Goal: Transaction & Acquisition: Obtain resource

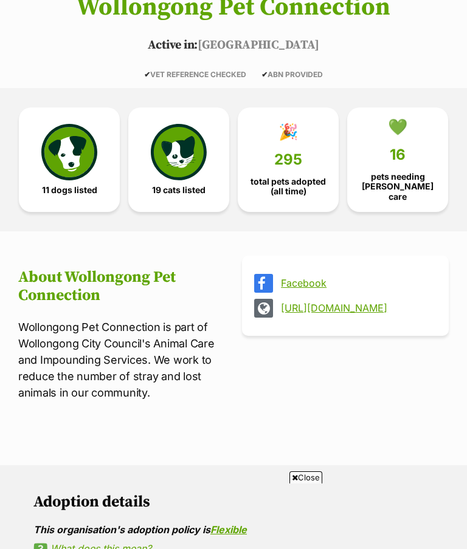
scroll to position [227, 0]
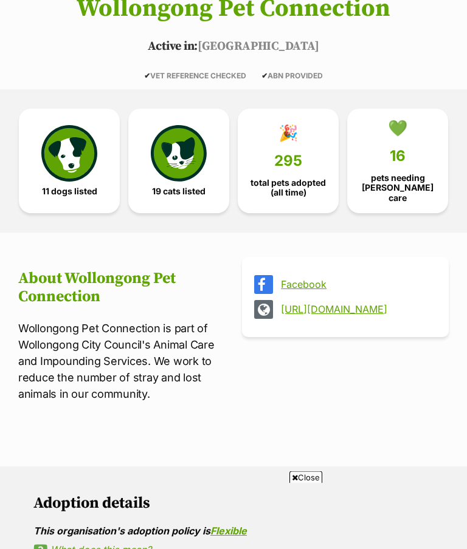
click at [292, 156] on span "295" at bounding box center [288, 161] width 28 height 17
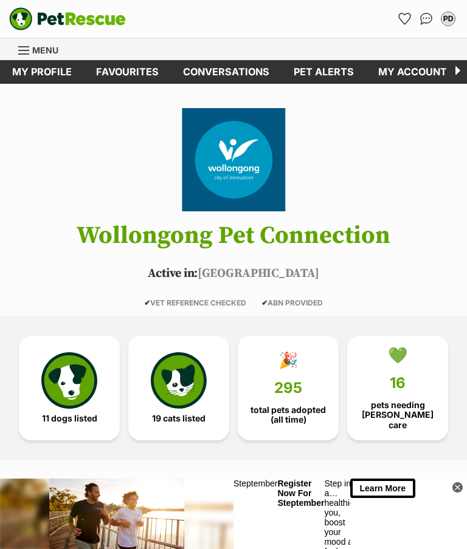
click at [180, 380] on img at bounding box center [179, 381] width 56 height 56
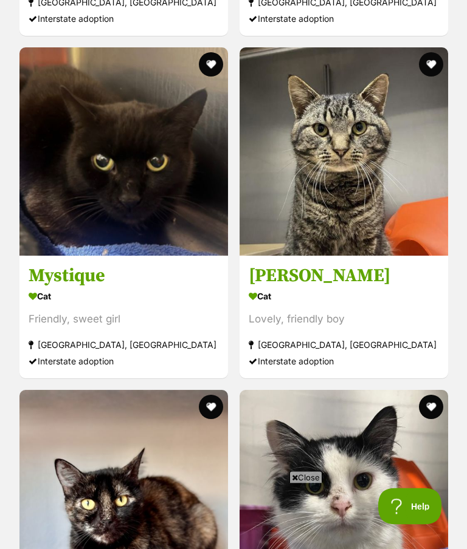
scroll to position [2209, 0]
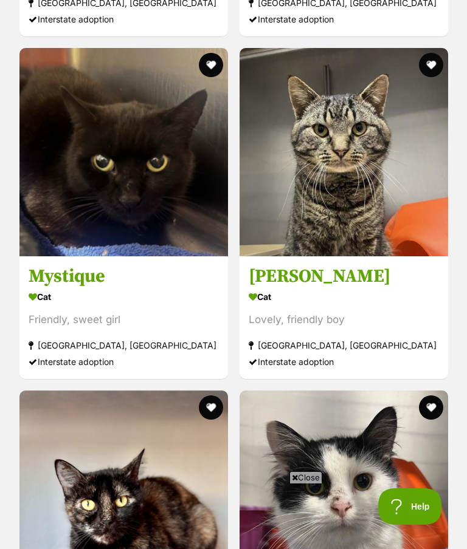
click at [305, 273] on h3 "Chandler" at bounding box center [344, 276] width 190 height 23
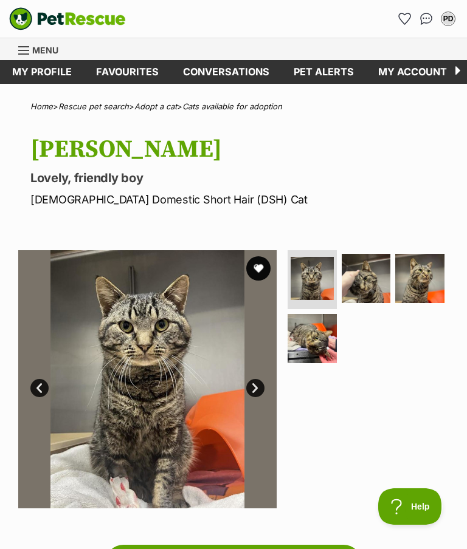
click at [133, 73] on link "Favourites" at bounding box center [127, 72] width 87 height 24
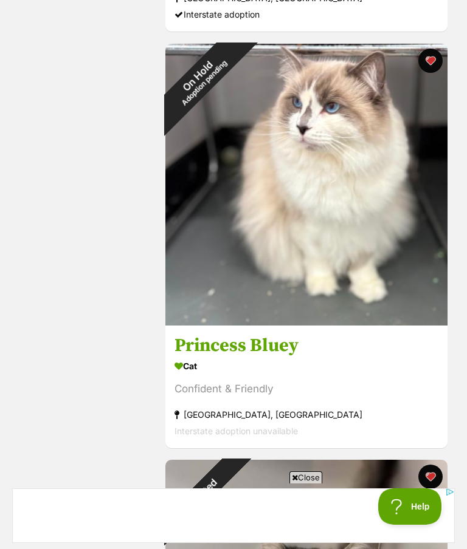
scroll to position [1888, 0]
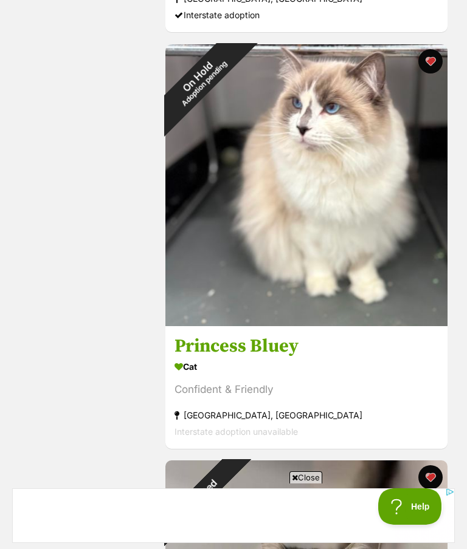
click at [236, 115] on div "On Hold Adoption pending" at bounding box center [200, 79] width 71 height 71
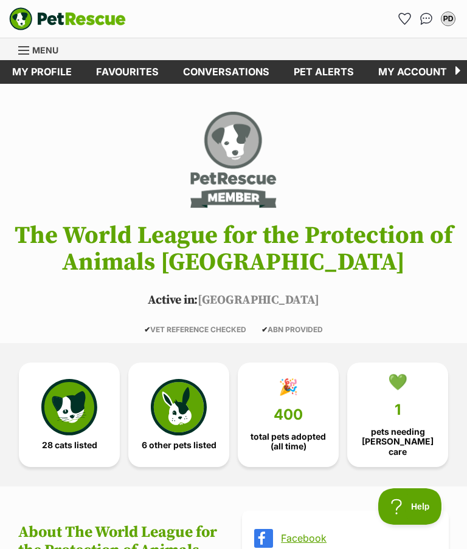
click at [133, 72] on link "Favourites" at bounding box center [127, 72] width 87 height 24
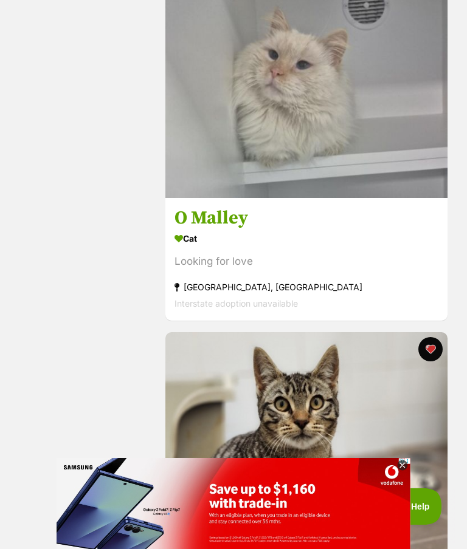
scroll to position [1180, 0]
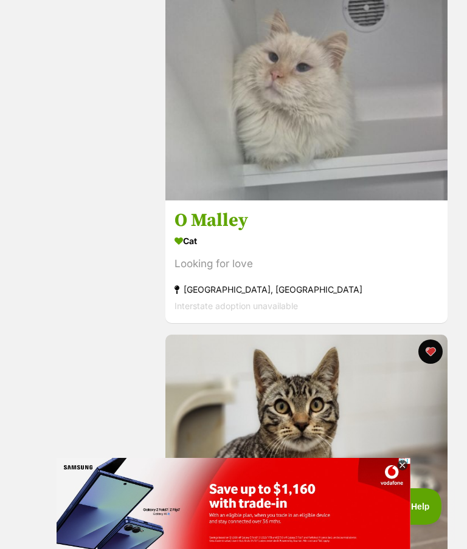
click at [222, 218] on h3 "O Malley" at bounding box center [306, 220] width 264 height 23
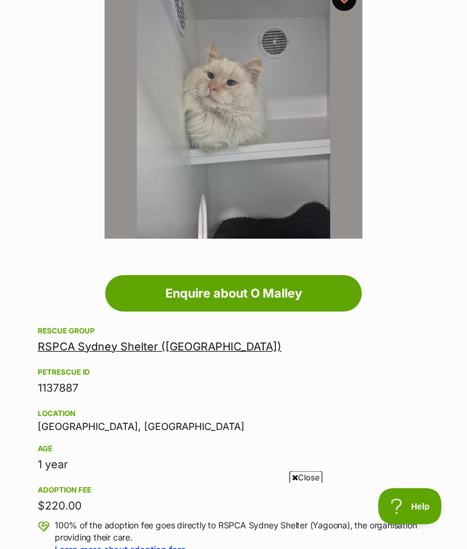
scroll to position [269, 0]
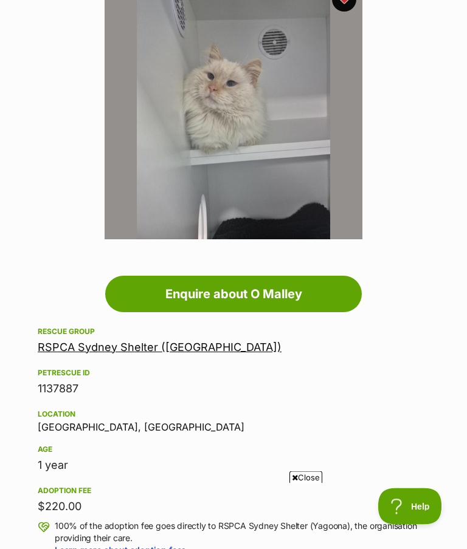
click at [122, 352] on link "RSPCA Sydney Shelter ([GEOGRAPHIC_DATA])" at bounding box center [160, 348] width 244 height 13
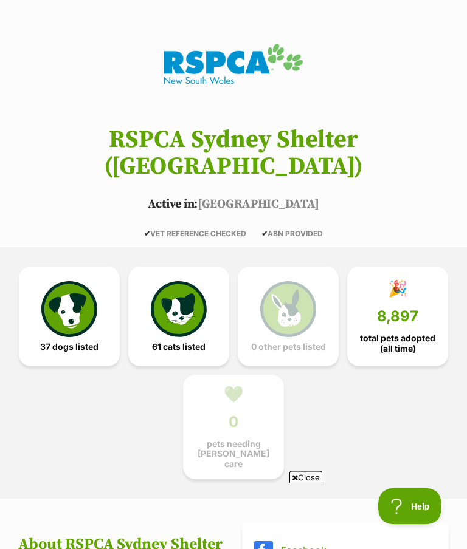
scroll to position [96, 0]
click at [171, 284] on img at bounding box center [179, 309] width 56 height 56
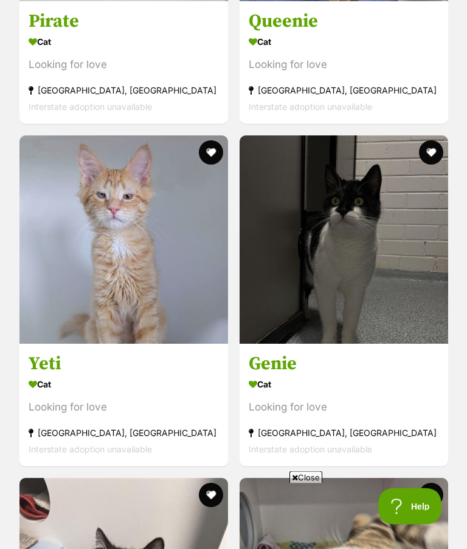
scroll to position [2079, 0]
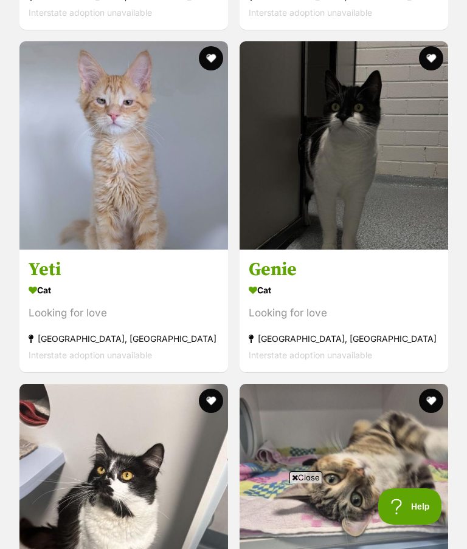
click at [50, 258] on h3 "Yeti" at bounding box center [124, 269] width 190 height 23
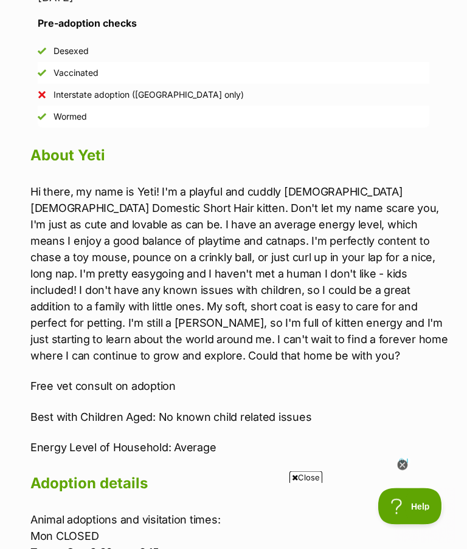
scroll to position [942, 0]
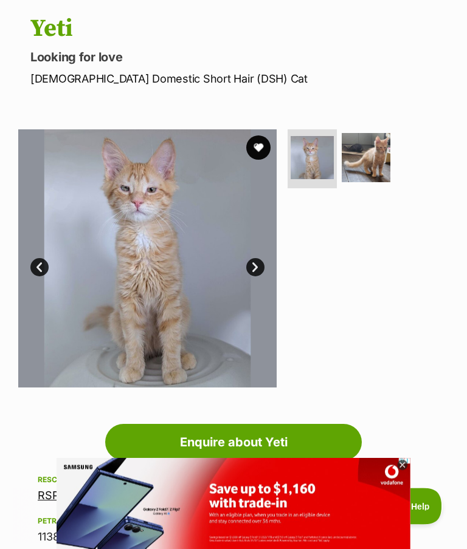
scroll to position [121, 0]
click at [383, 150] on img at bounding box center [366, 157] width 49 height 49
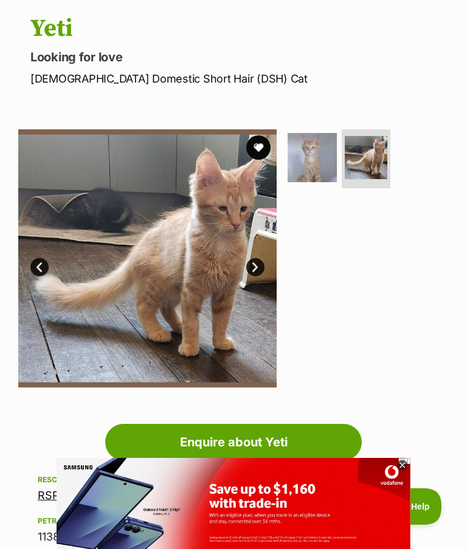
click at [260, 146] on button "favourite" at bounding box center [258, 148] width 24 height 24
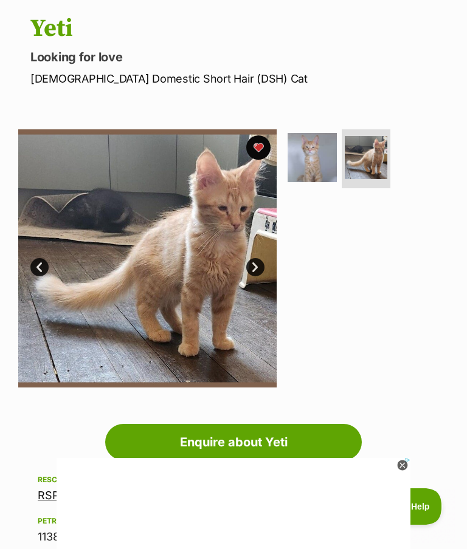
scroll to position [0, 0]
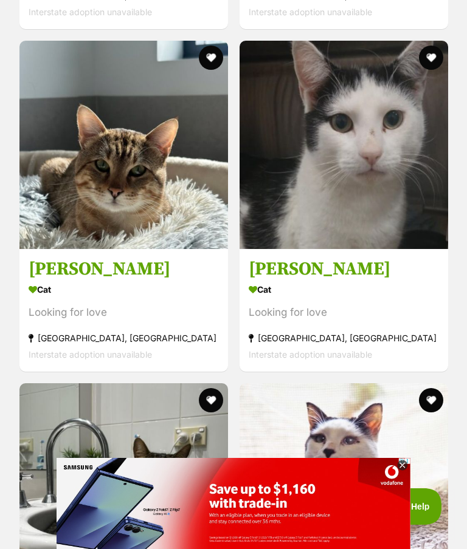
scroll to position [3450, 0]
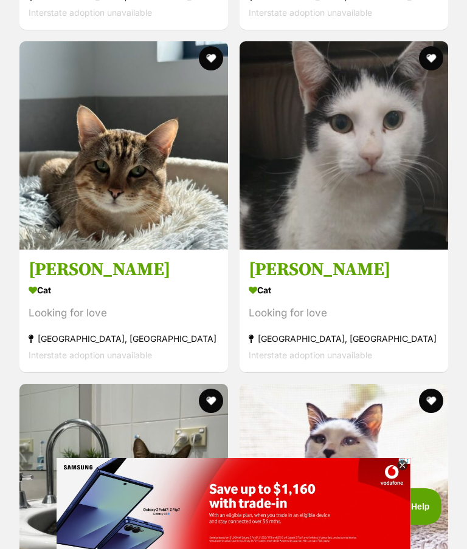
click at [70, 258] on h3 "[PERSON_NAME]" at bounding box center [124, 269] width 190 height 23
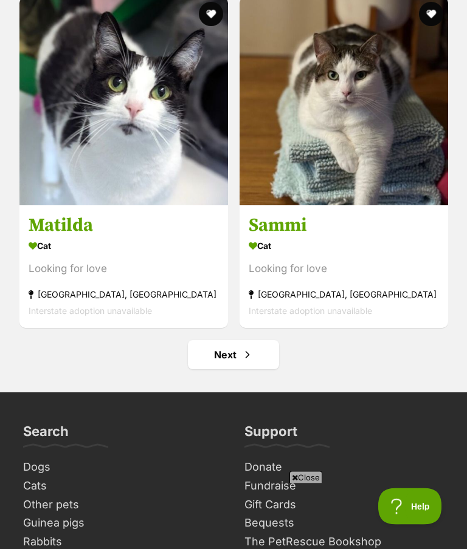
scroll to position [11376, 0]
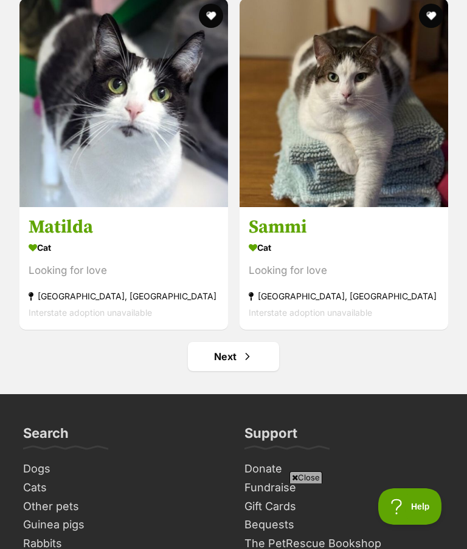
click at [238, 342] on link "Next" at bounding box center [233, 356] width 91 height 29
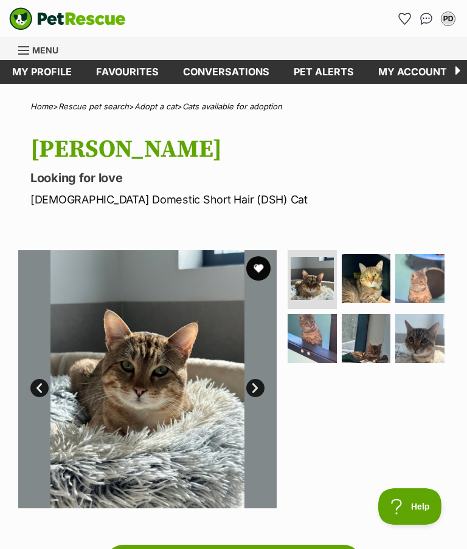
click at [372, 284] on img at bounding box center [366, 278] width 49 height 49
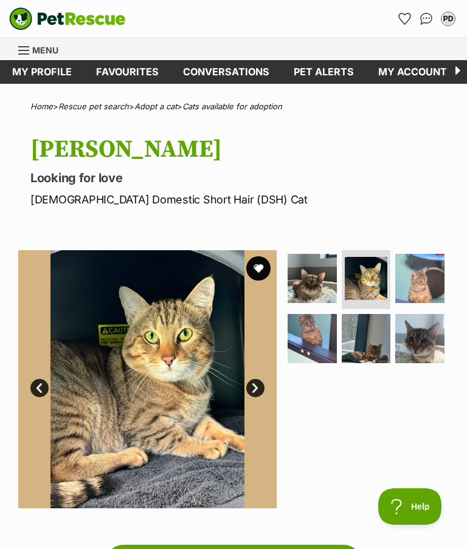
click at [415, 346] on img at bounding box center [419, 338] width 49 height 49
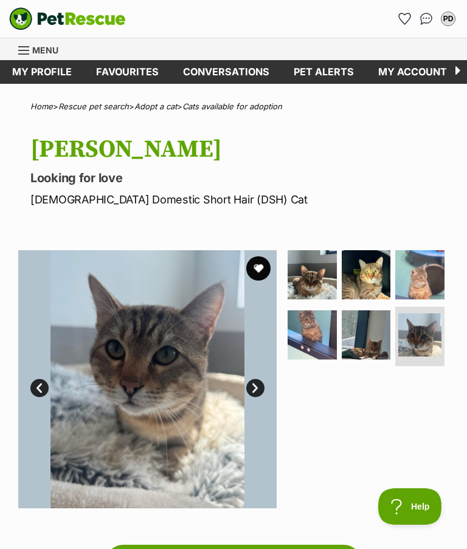
click at [367, 343] on img at bounding box center [366, 335] width 49 height 49
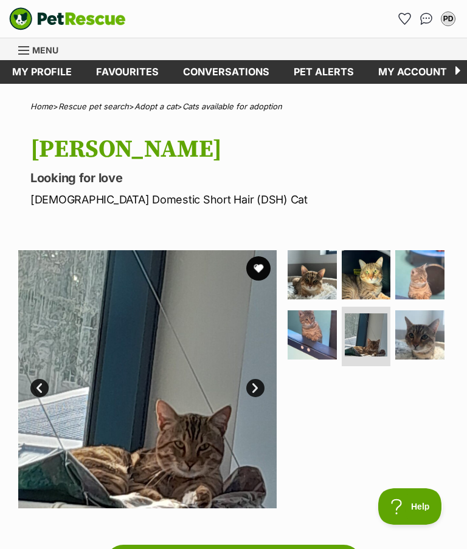
click at [298, 331] on img at bounding box center [312, 335] width 49 height 49
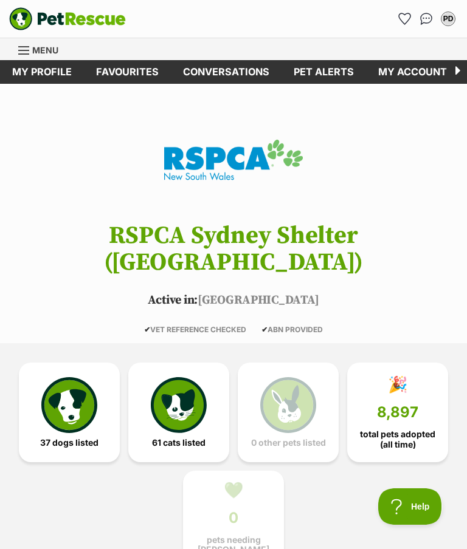
click at [61, 394] on img at bounding box center [69, 405] width 56 height 56
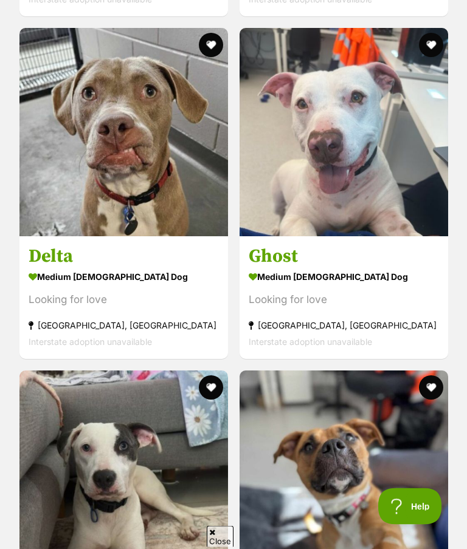
scroll to position [3463, 0]
click at [62, 245] on h3 "Delta" at bounding box center [124, 256] width 190 height 23
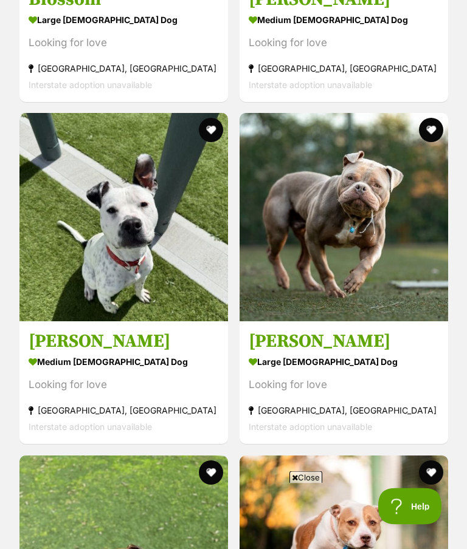
scroll to position [1664, 0]
click at [275, 330] on h3 "Chicko" at bounding box center [344, 341] width 190 height 23
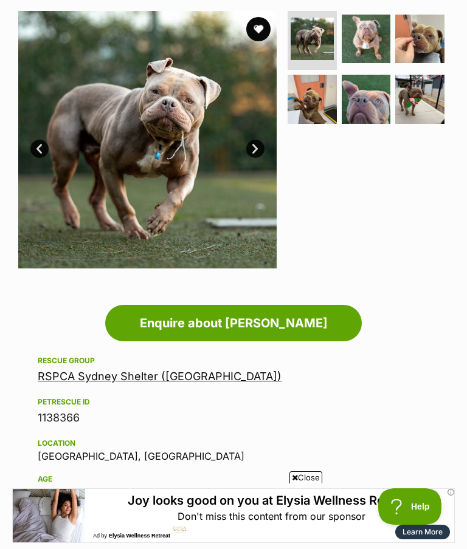
scroll to position [258, 0]
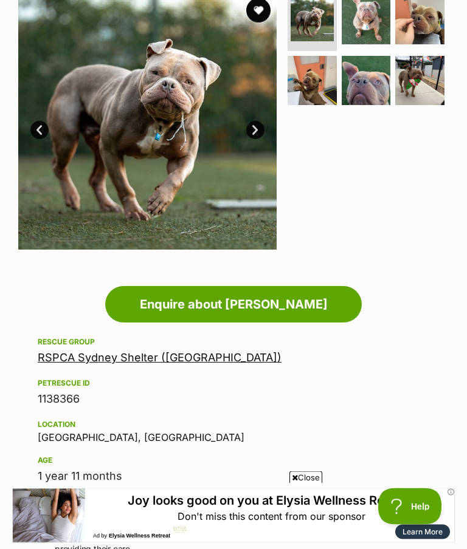
click at [153, 360] on link "RSPCA Sydney Shelter (Yagoona)" at bounding box center [160, 358] width 244 height 13
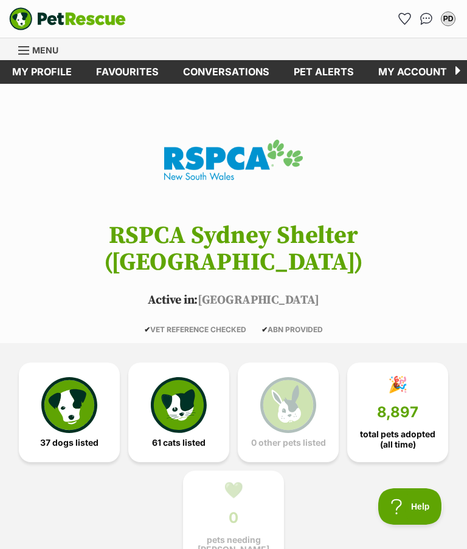
click at [127, 80] on link "Favourites" at bounding box center [127, 72] width 87 height 24
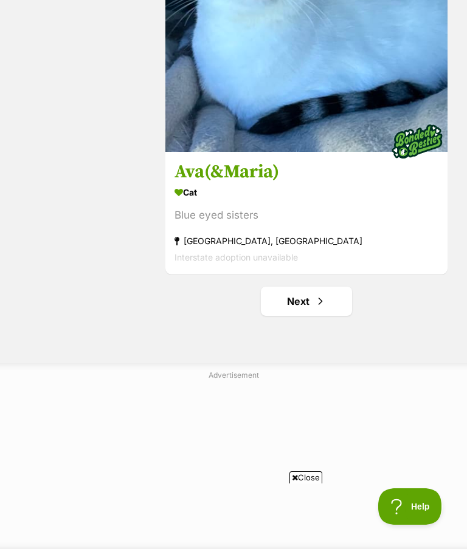
scroll to position [8303, 0]
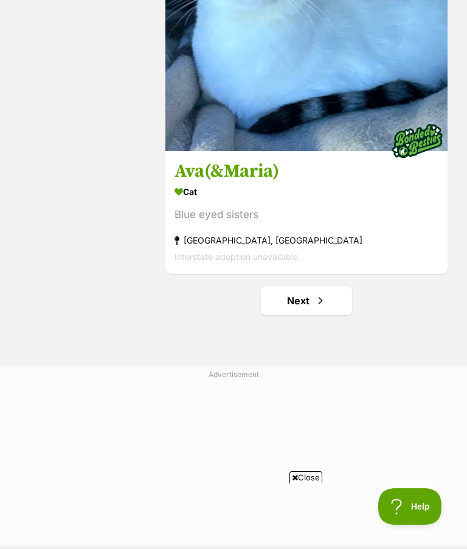
click at [309, 314] on link "Next" at bounding box center [306, 300] width 91 height 29
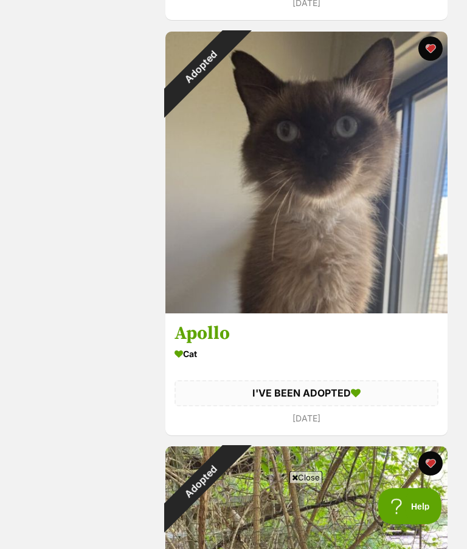
scroll to position [2313, 0]
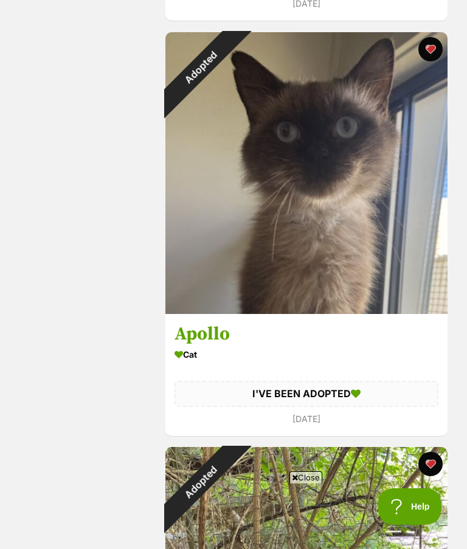
click at [211, 103] on div "Adopted" at bounding box center [200, 67] width 71 height 71
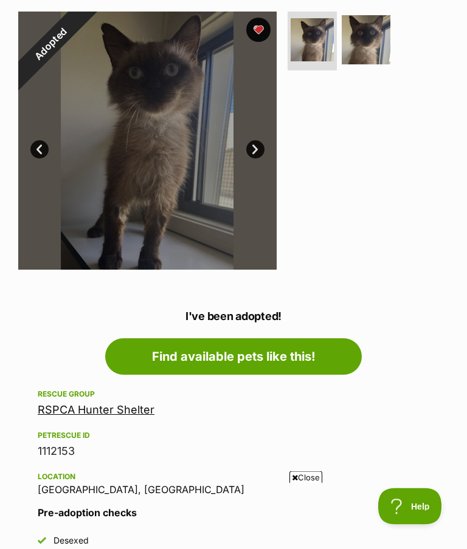
scroll to position [239, 0]
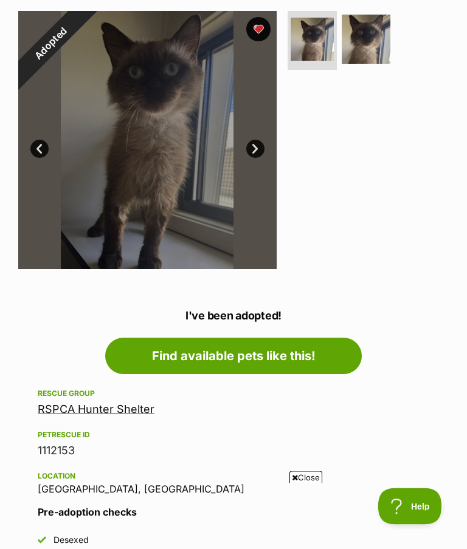
click at [107, 409] on link "RSPCA Hunter Shelter" at bounding box center [96, 410] width 117 height 13
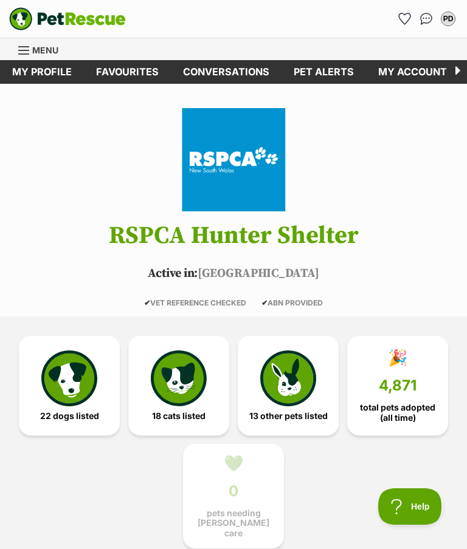
click at [173, 391] on img at bounding box center [179, 379] width 56 height 56
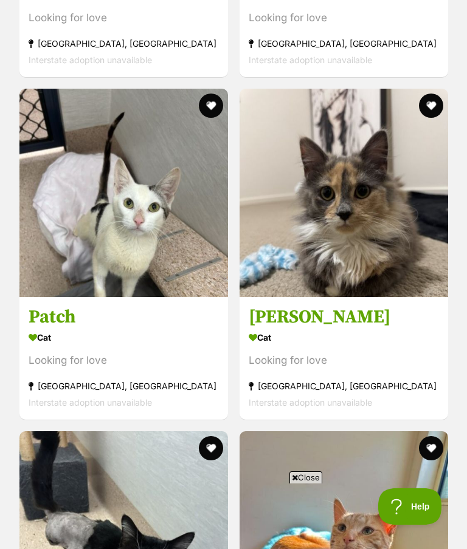
scroll to position [1479, 0]
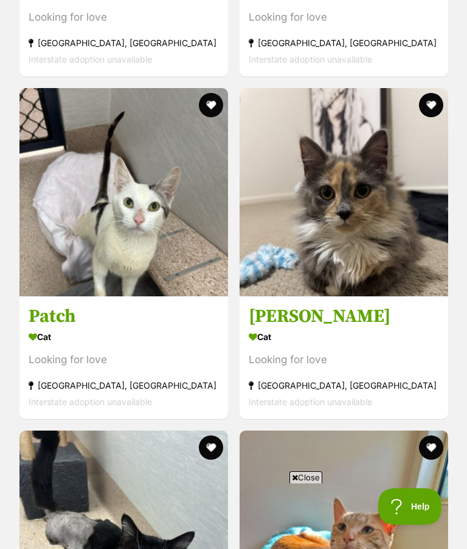
click at [435, 102] on button "favourite" at bounding box center [430, 105] width 24 height 24
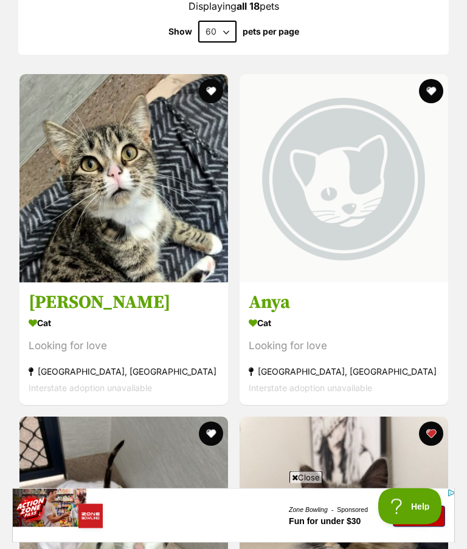
scroll to position [1151, 0]
click at [55, 302] on h3 "Molly" at bounding box center [124, 302] width 190 height 23
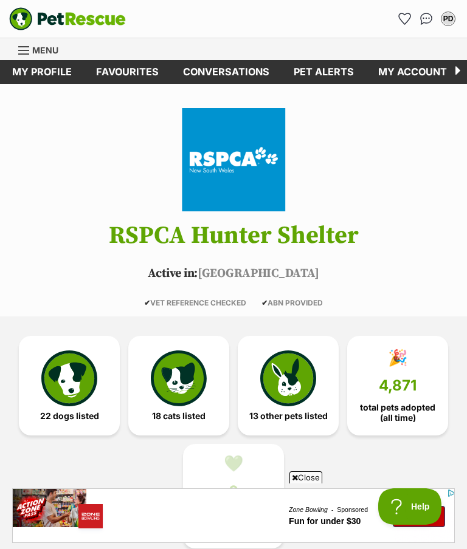
scroll to position [1199, 0]
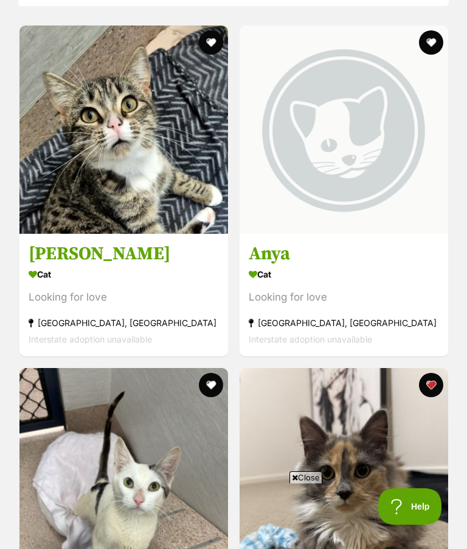
click at [274, 243] on h3 "Anya" at bounding box center [344, 254] width 190 height 23
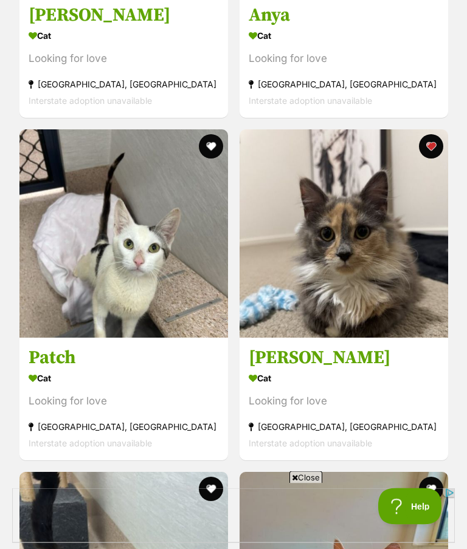
scroll to position [1438, 0]
click at [288, 353] on h3 "Hazel" at bounding box center [344, 357] width 190 height 23
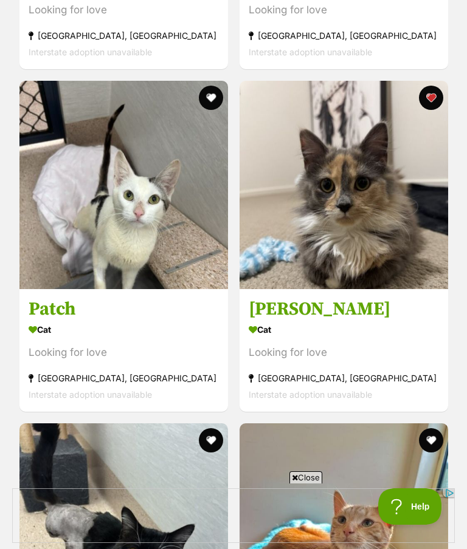
click at [64, 302] on h3 "Patch" at bounding box center [124, 309] width 190 height 23
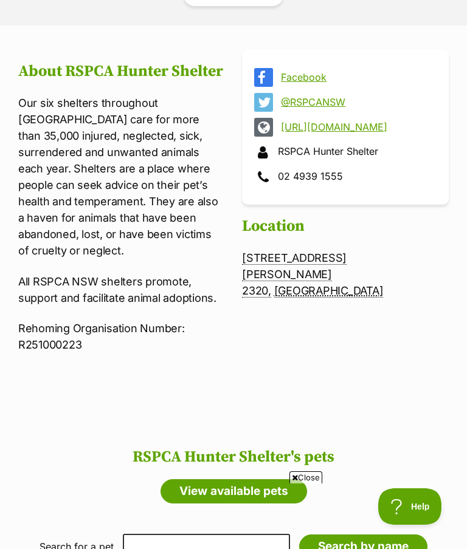
scroll to position [0, 0]
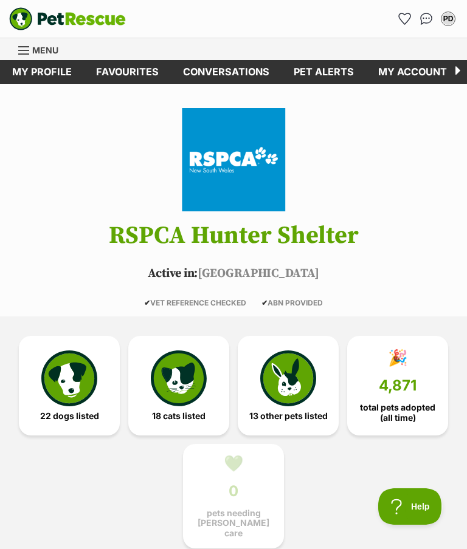
click at [131, 74] on link "Favourites" at bounding box center [127, 72] width 87 height 24
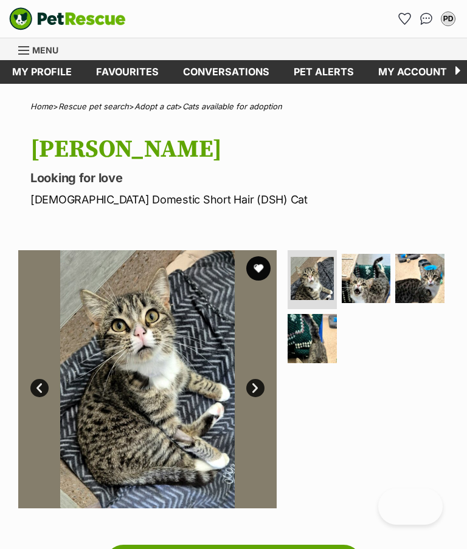
click at [363, 278] on img at bounding box center [366, 278] width 49 height 49
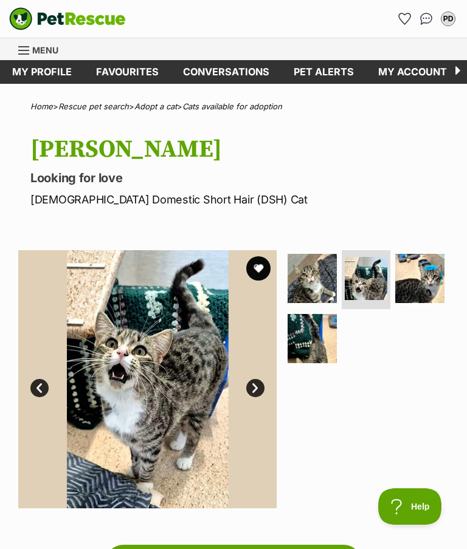
click at [428, 280] on img at bounding box center [419, 278] width 49 height 49
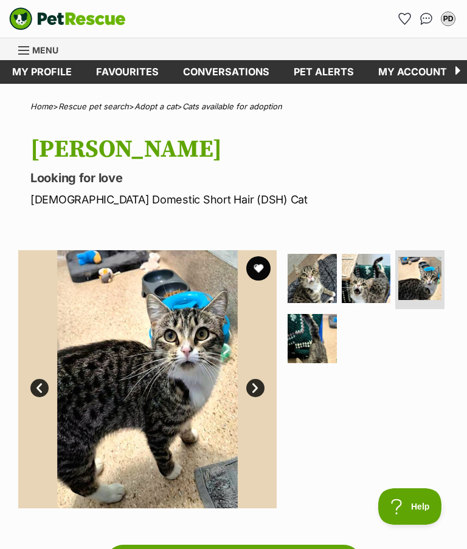
click at [308, 344] on img at bounding box center [312, 338] width 49 height 49
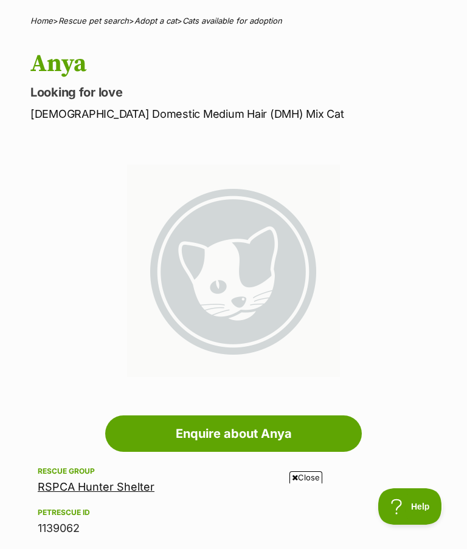
scroll to position [84, 0]
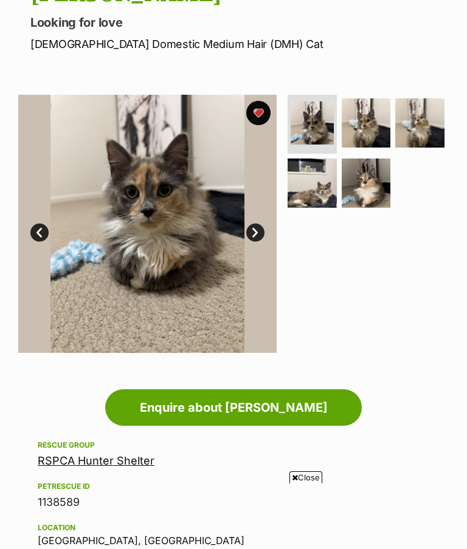
scroll to position [153, 0]
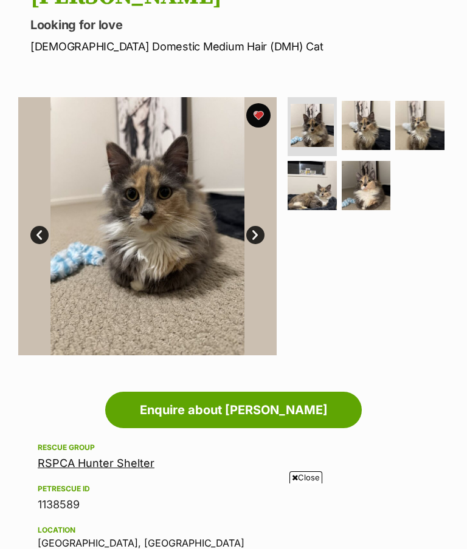
click at [267, 229] on img at bounding box center [147, 226] width 258 height 258
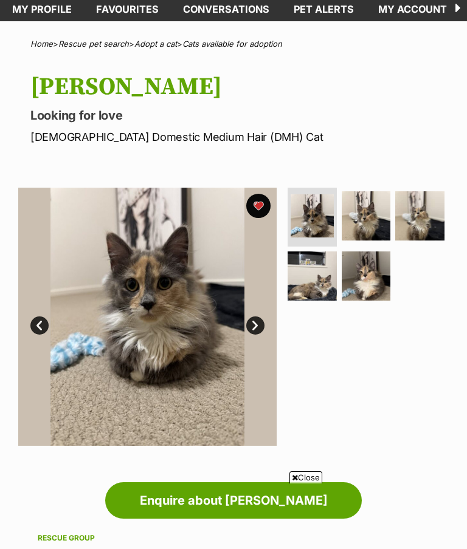
scroll to position [62, 0]
click at [370, 205] on img at bounding box center [366, 216] width 49 height 49
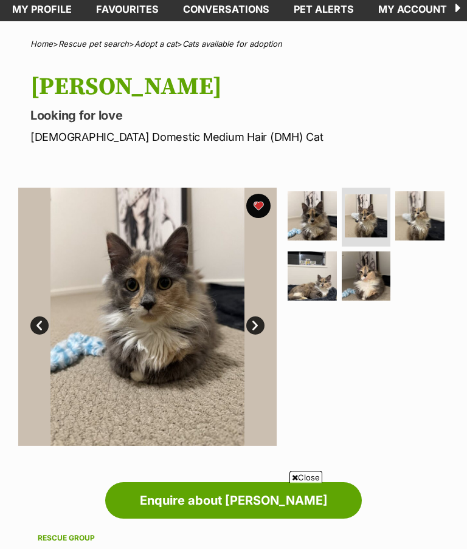
scroll to position [63, 0]
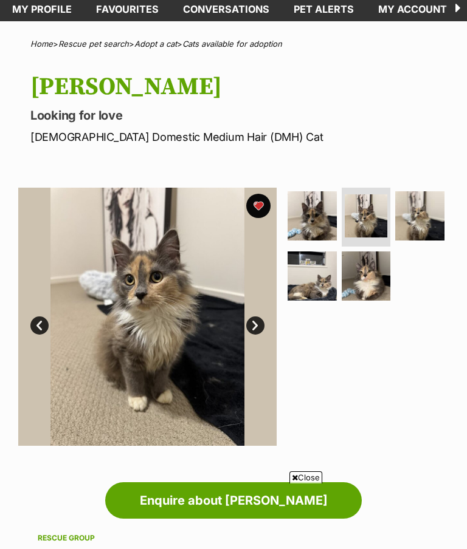
click at [427, 210] on img at bounding box center [419, 215] width 49 height 49
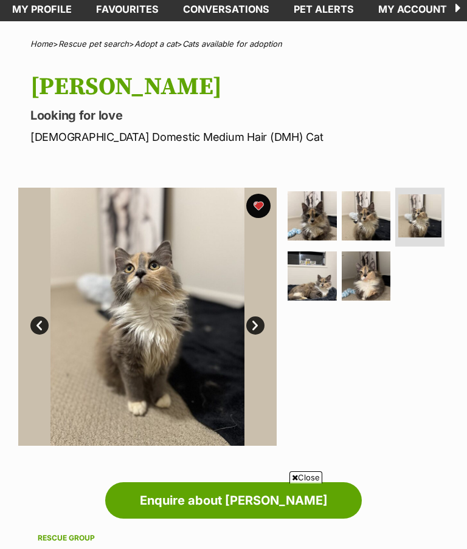
click at [322, 277] on img at bounding box center [312, 276] width 49 height 49
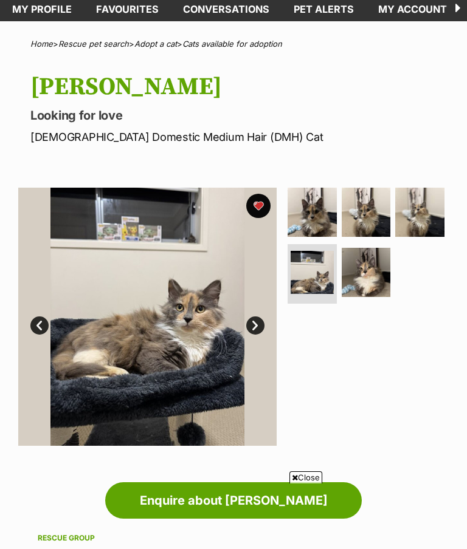
click at [377, 275] on img at bounding box center [366, 272] width 49 height 49
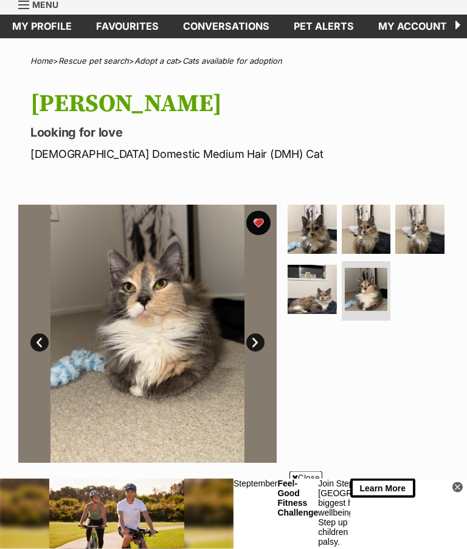
scroll to position [0, 0]
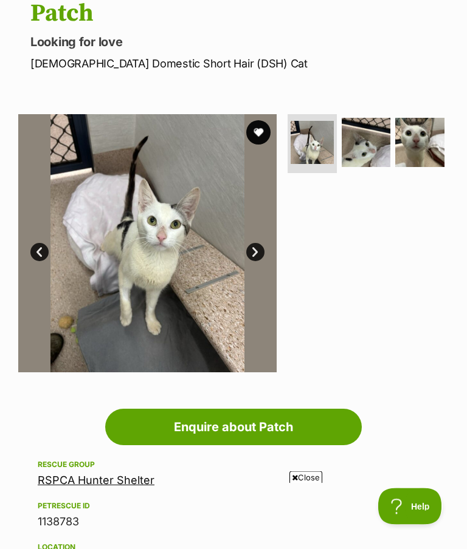
scroll to position [133, 0]
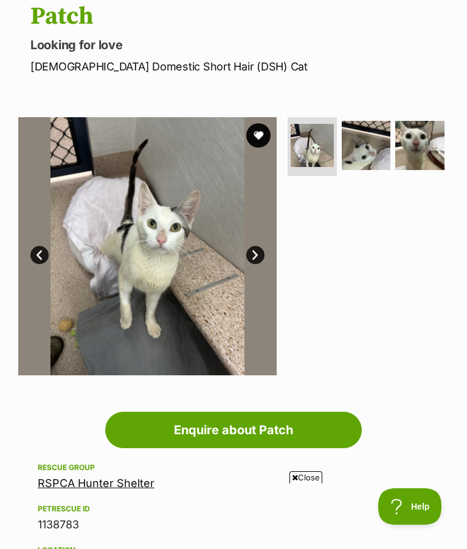
click at [368, 145] on img at bounding box center [366, 145] width 49 height 49
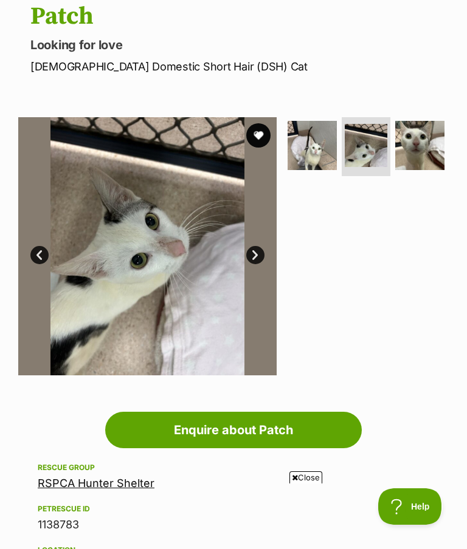
click at [429, 148] on img at bounding box center [419, 145] width 49 height 49
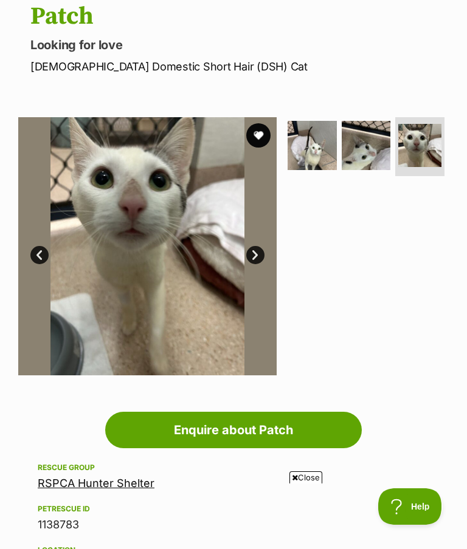
click at [424, 146] on img at bounding box center [419, 145] width 43 height 43
click at [316, 156] on img at bounding box center [312, 145] width 49 height 49
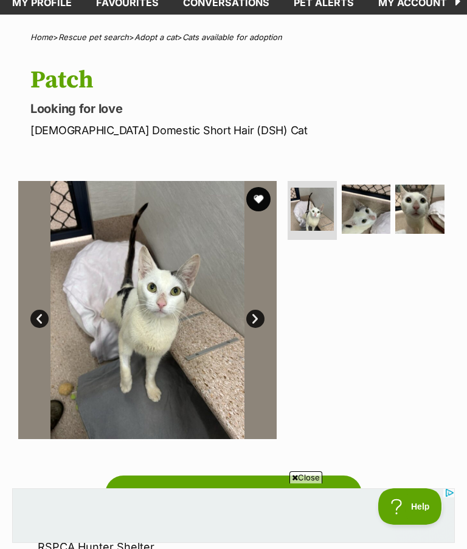
scroll to position [64, 0]
